Goal: Check status: Check status

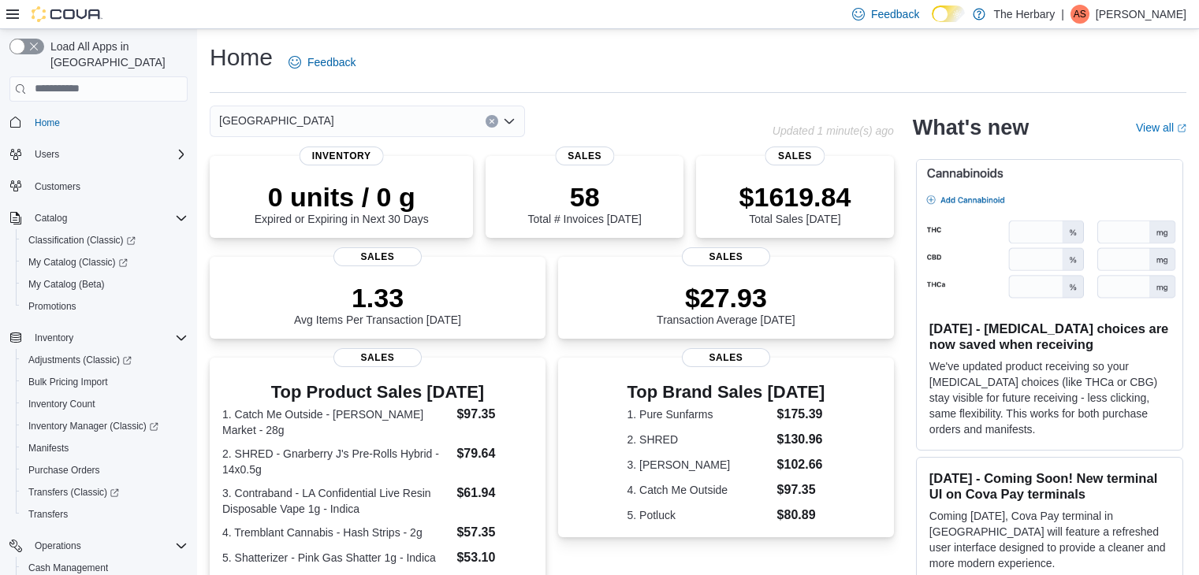
scroll to position [263, 0]
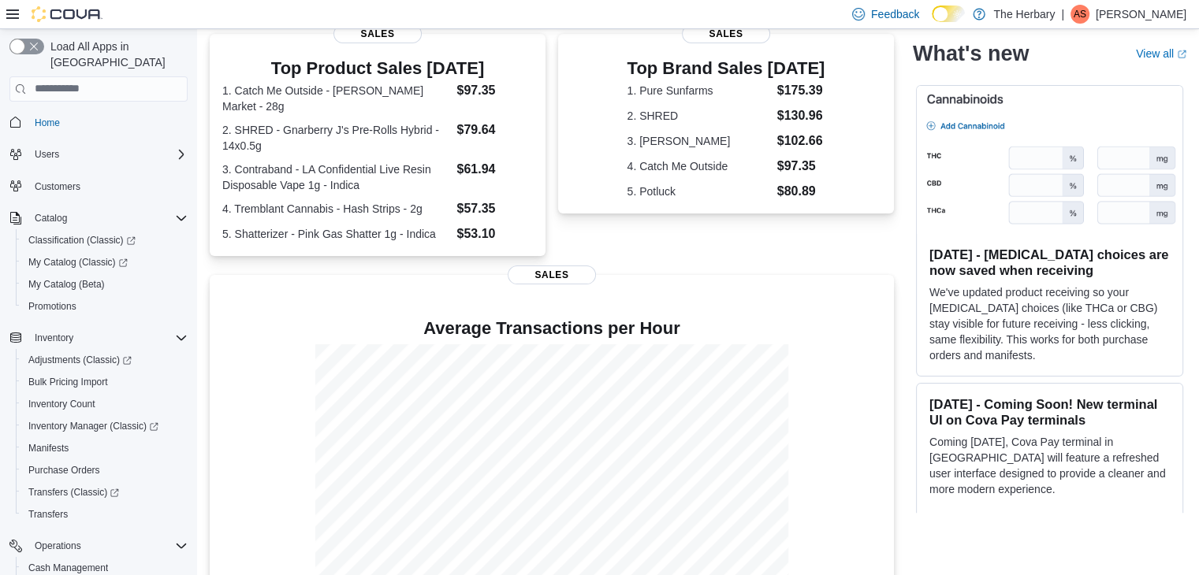
scroll to position [328, 0]
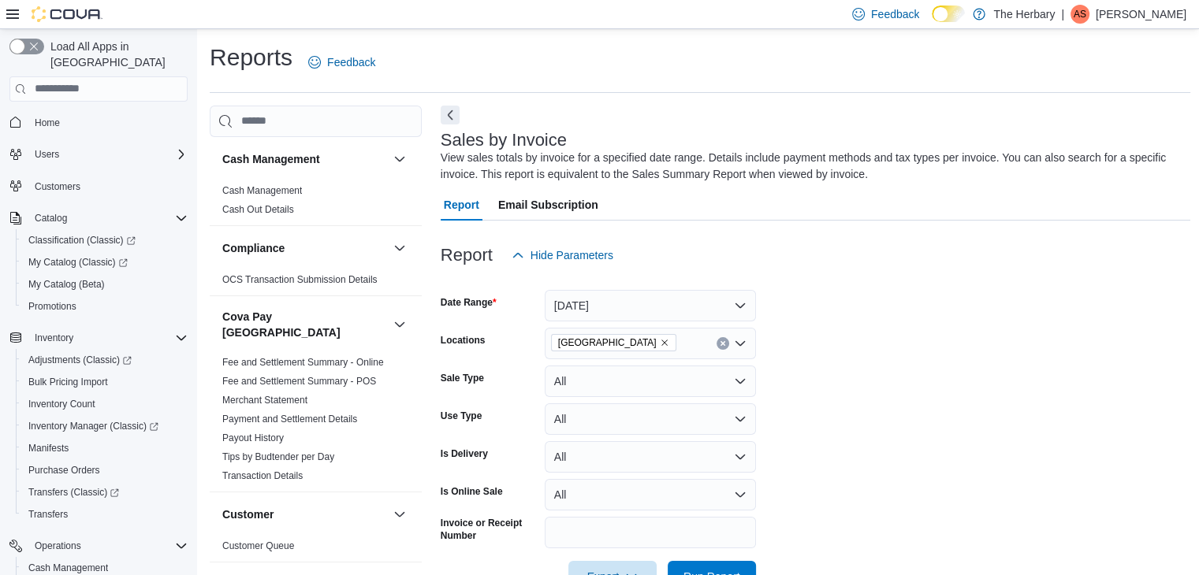
click at [1135, 310] on form "Date Range [DATE] Locations [GEOGRAPHIC_DATA] Sale Type All Use Type All Is Del…" at bounding box center [816, 432] width 750 height 322
click at [1034, 480] on form "Date Range [DATE] Locations [GEOGRAPHIC_DATA] Sale Type All Use Type All Is Del…" at bounding box center [816, 432] width 750 height 322
click at [981, 389] on form "Date Range [DATE] Locations [GEOGRAPHIC_DATA] Sale Type All Use Type All Is Del…" at bounding box center [816, 432] width 750 height 322
